Goal: Transaction & Acquisition: Purchase product/service

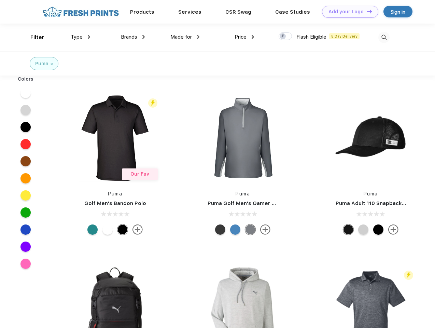
click at [348, 12] on link "Add your Logo Design Tool" at bounding box center [350, 12] width 56 height 12
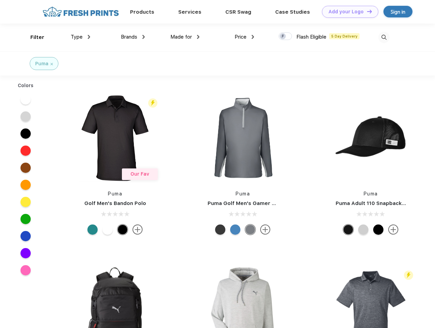
click at [0, 0] on div "Design Tool" at bounding box center [0, 0] width 0 height 0
click at [367, 11] on link "Add your Logo Design Tool" at bounding box center [350, 12] width 56 height 12
click at [33, 37] on div "Filter" at bounding box center [37, 37] width 14 height 8
click at [81, 37] on span "Type" at bounding box center [77, 37] width 12 height 6
click at [133, 37] on span "Brands" at bounding box center [129, 37] width 16 height 6
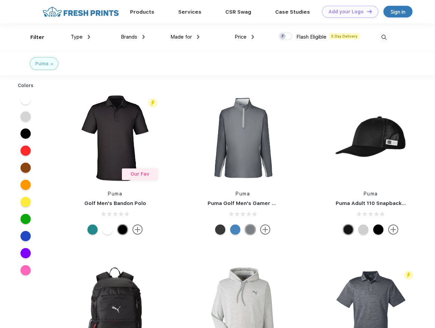
click at [185, 37] on span "Made for" at bounding box center [182, 37] width 22 height 6
click at [245, 37] on span "Price" at bounding box center [241, 37] width 12 height 6
click at [286, 37] on div at bounding box center [285, 36] width 13 height 8
click at [283, 37] on input "checkbox" at bounding box center [281, 34] width 4 height 4
click at [384, 37] on img at bounding box center [384, 37] width 11 height 11
